Goal: Task Accomplishment & Management: Complete application form

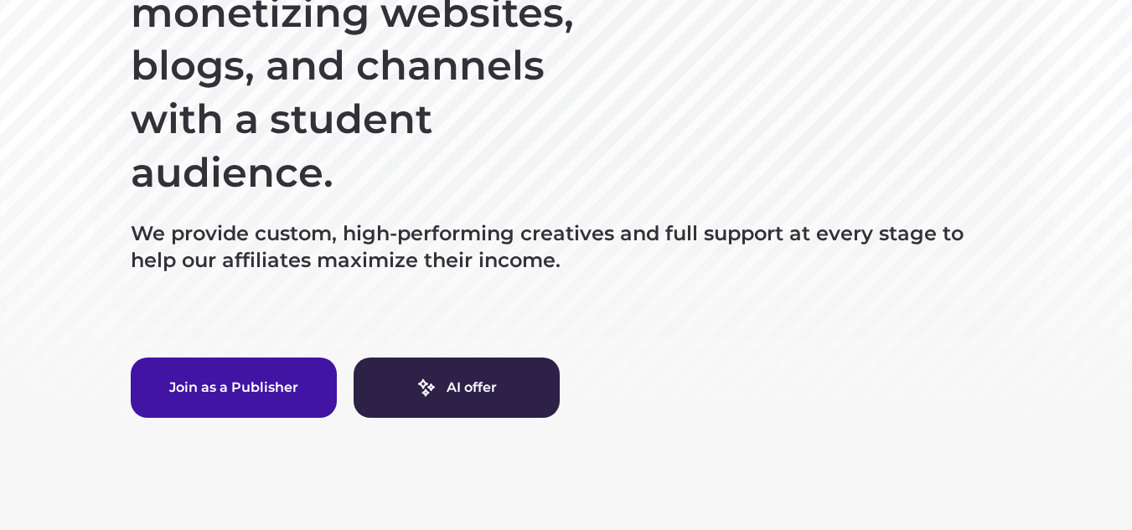
click at [237, 376] on button "Join as a Publisher" at bounding box center [234, 388] width 206 height 60
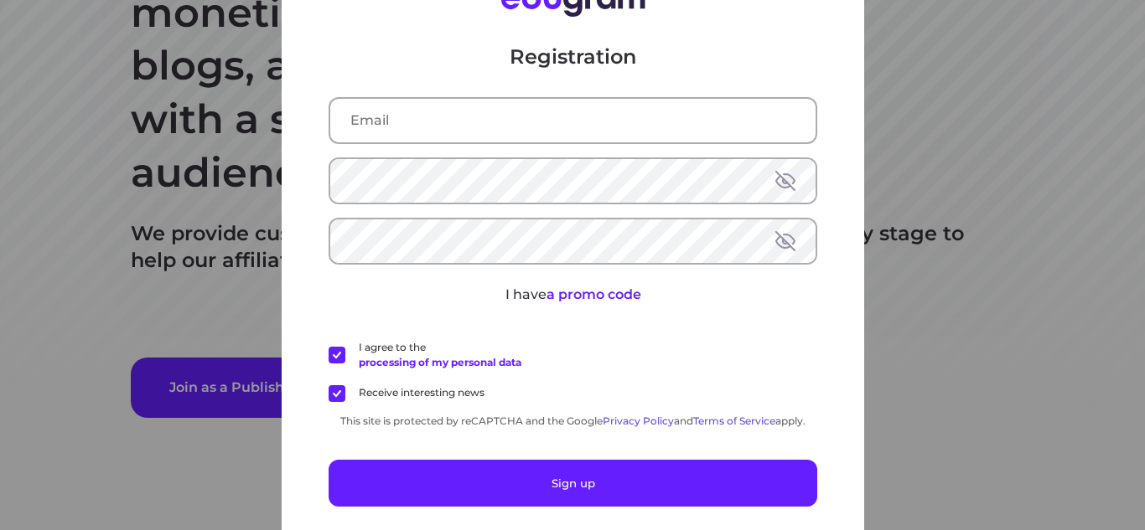
click at [408, 115] on input "text" at bounding box center [572, 121] width 485 height 44
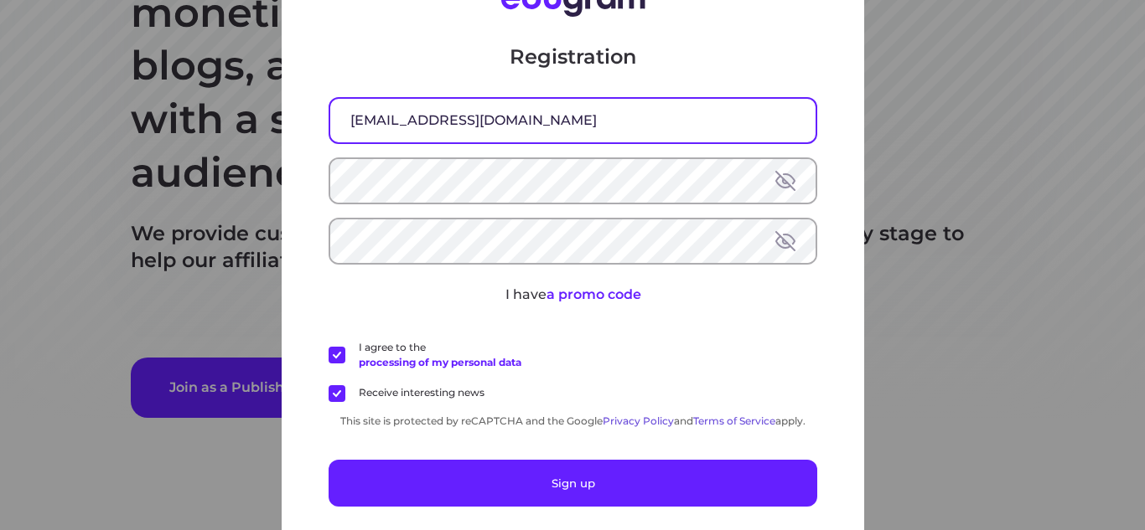
type input "[EMAIL_ADDRESS][DOMAIN_NAME]"
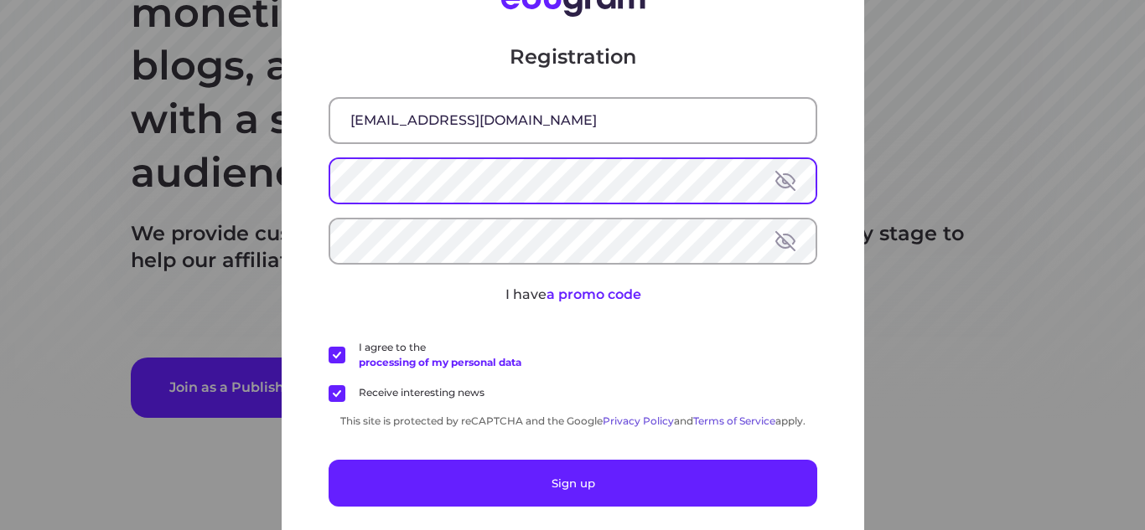
click at [778, 187] on button at bounding box center [785, 181] width 20 height 20
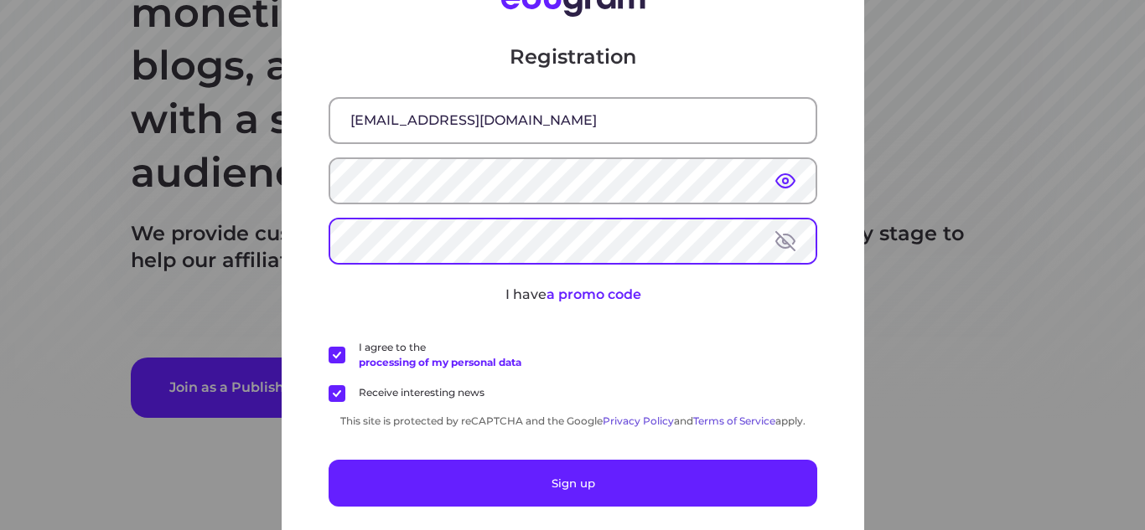
click at [781, 240] on button at bounding box center [785, 241] width 20 height 20
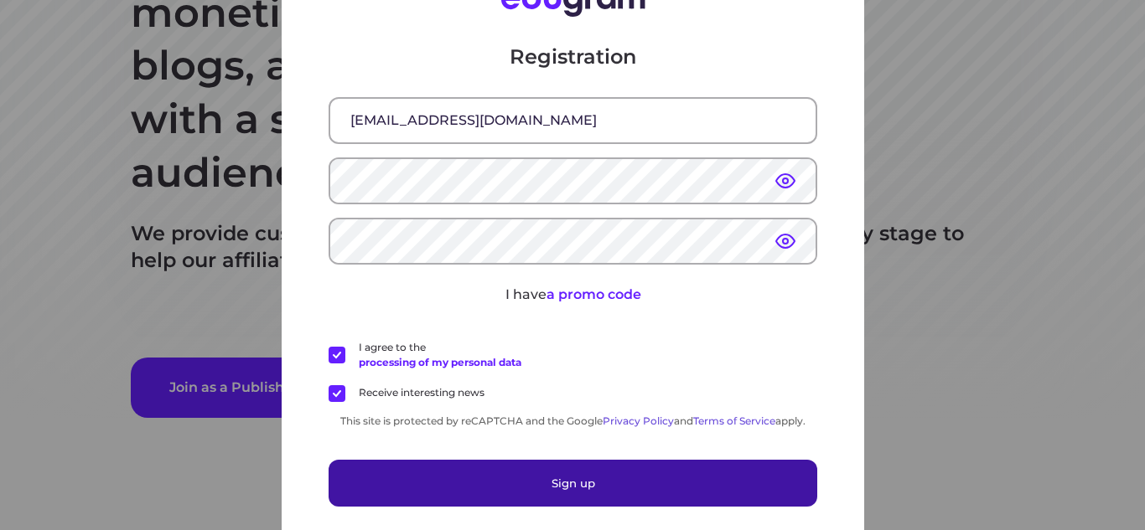
click at [633, 483] on button "Sign up" at bounding box center [572, 483] width 488 height 47
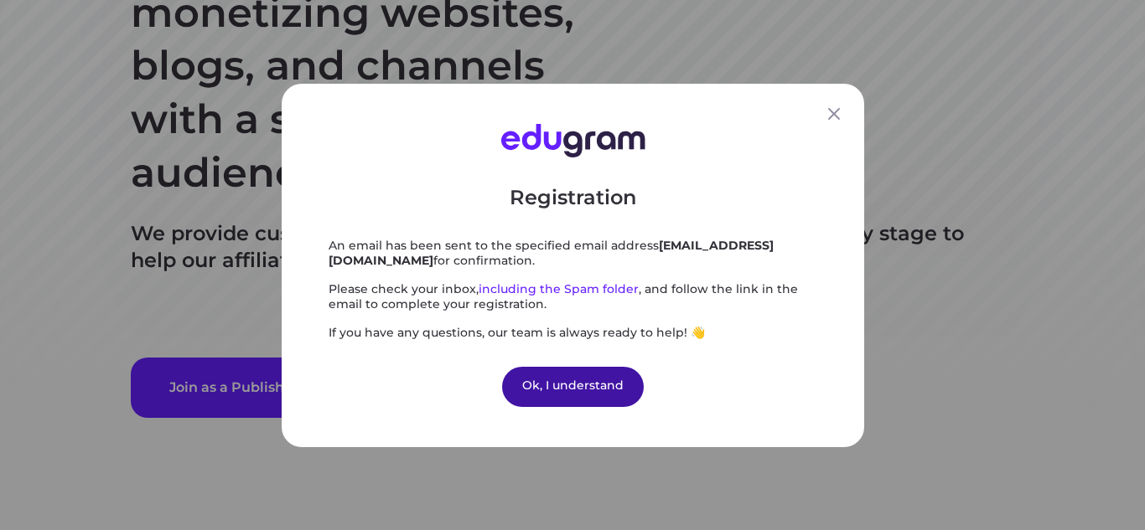
click at [574, 390] on div "Ok, I understand" at bounding box center [573, 386] width 142 height 40
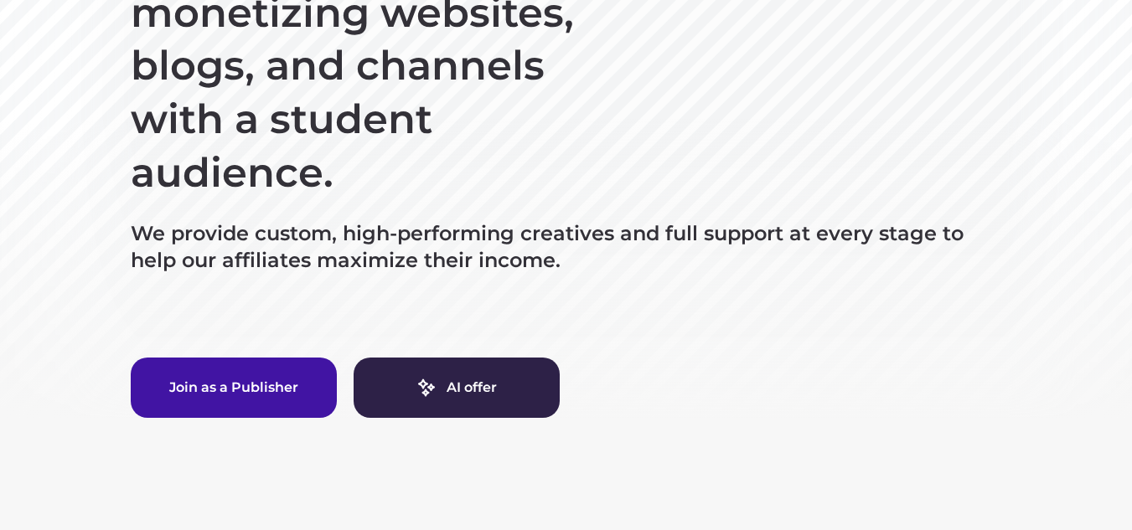
click at [248, 390] on button "Join as a Publisher" at bounding box center [234, 388] width 206 height 60
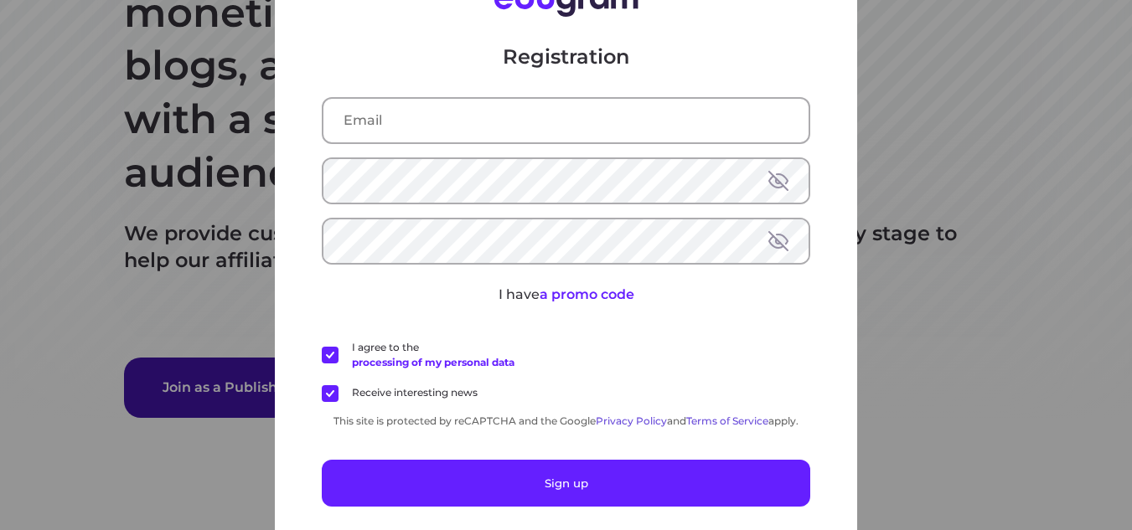
type input "[EMAIL_ADDRESS][DOMAIN_NAME]"
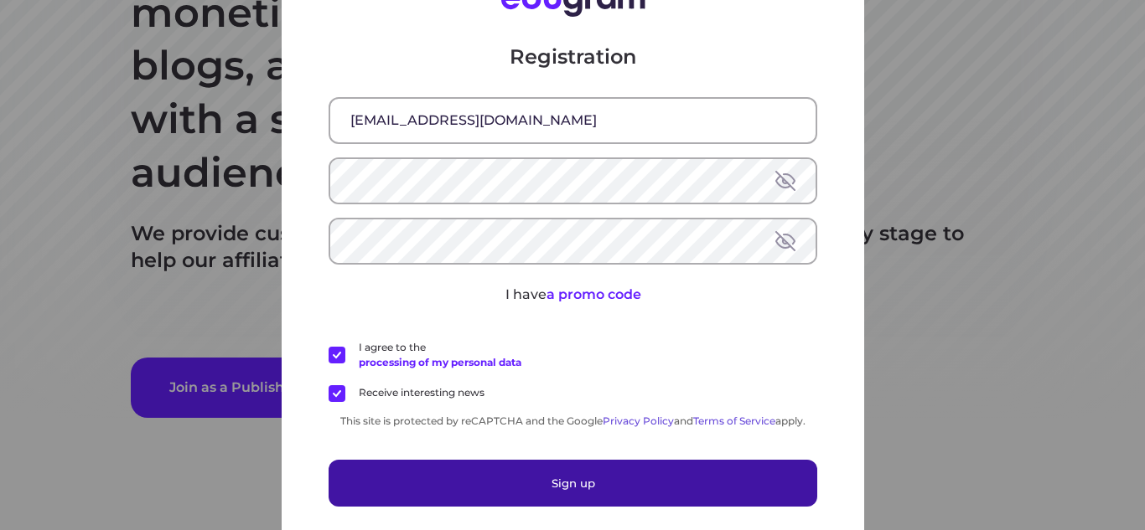
click at [588, 488] on button "Sign up" at bounding box center [572, 483] width 488 height 47
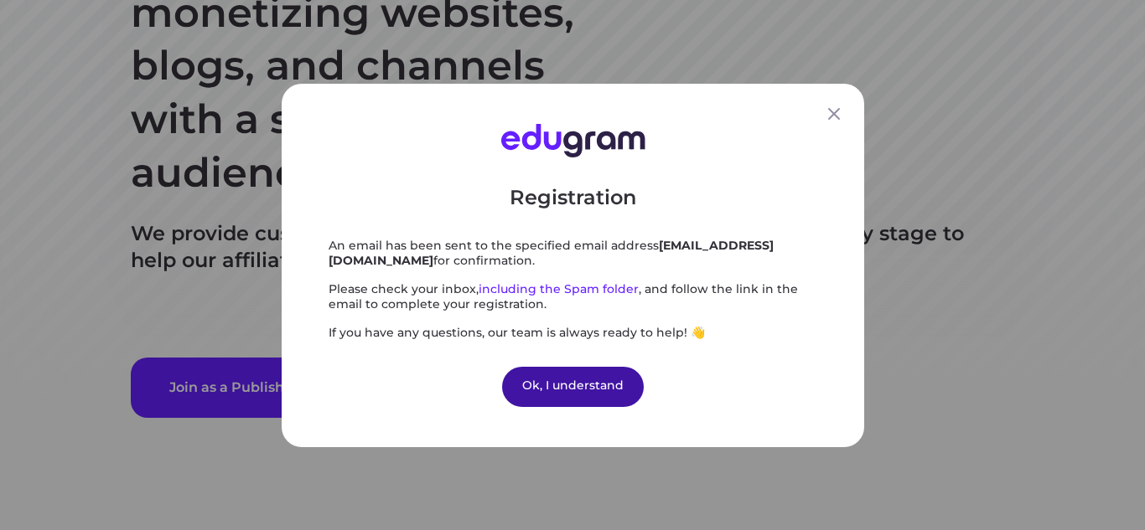
click at [593, 376] on div "Ok, I understand" at bounding box center [573, 386] width 142 height 40
